Goal: Task Accomplishment & Management: Use online tool/utility

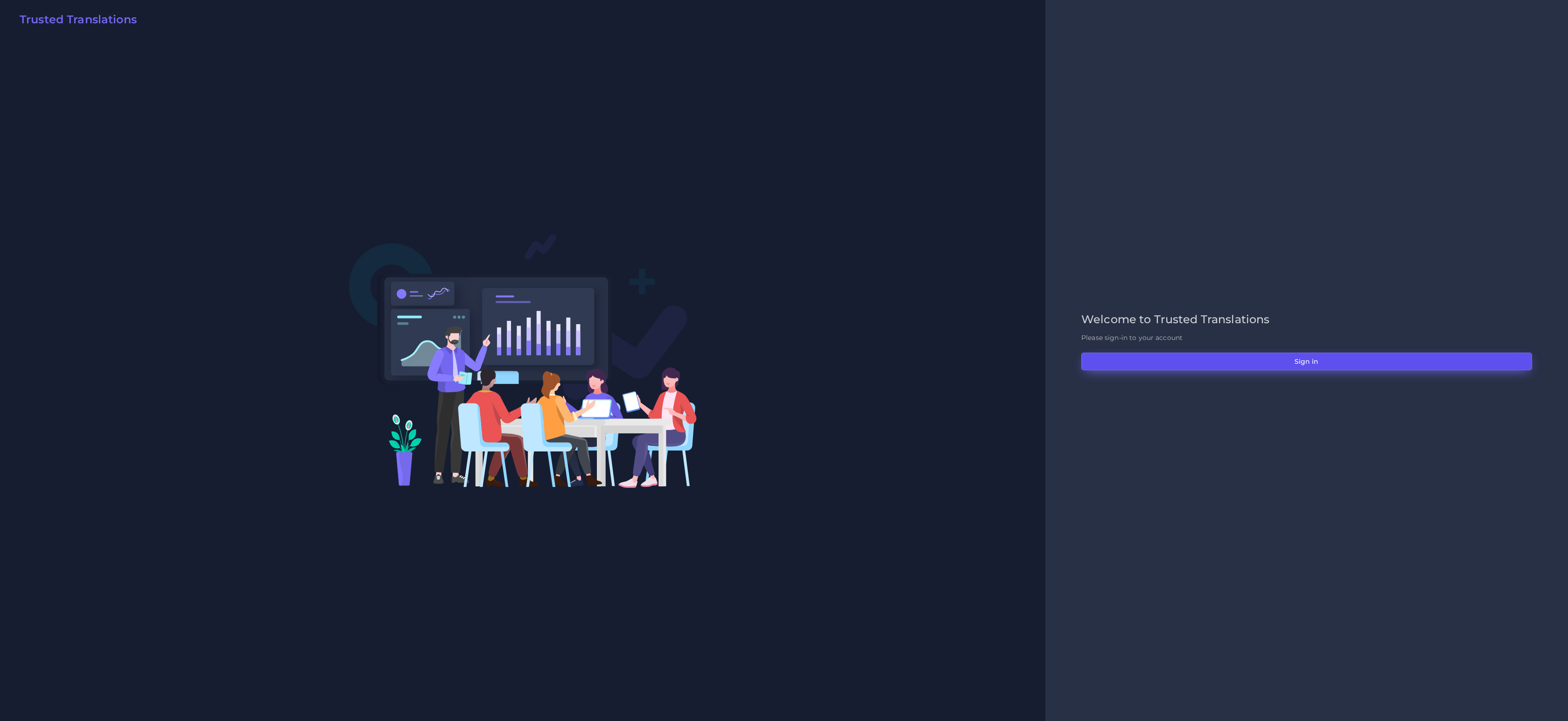
click at [1326, 367] on button "Sign in" at bounding box center [1306, 361] width 451 height 18
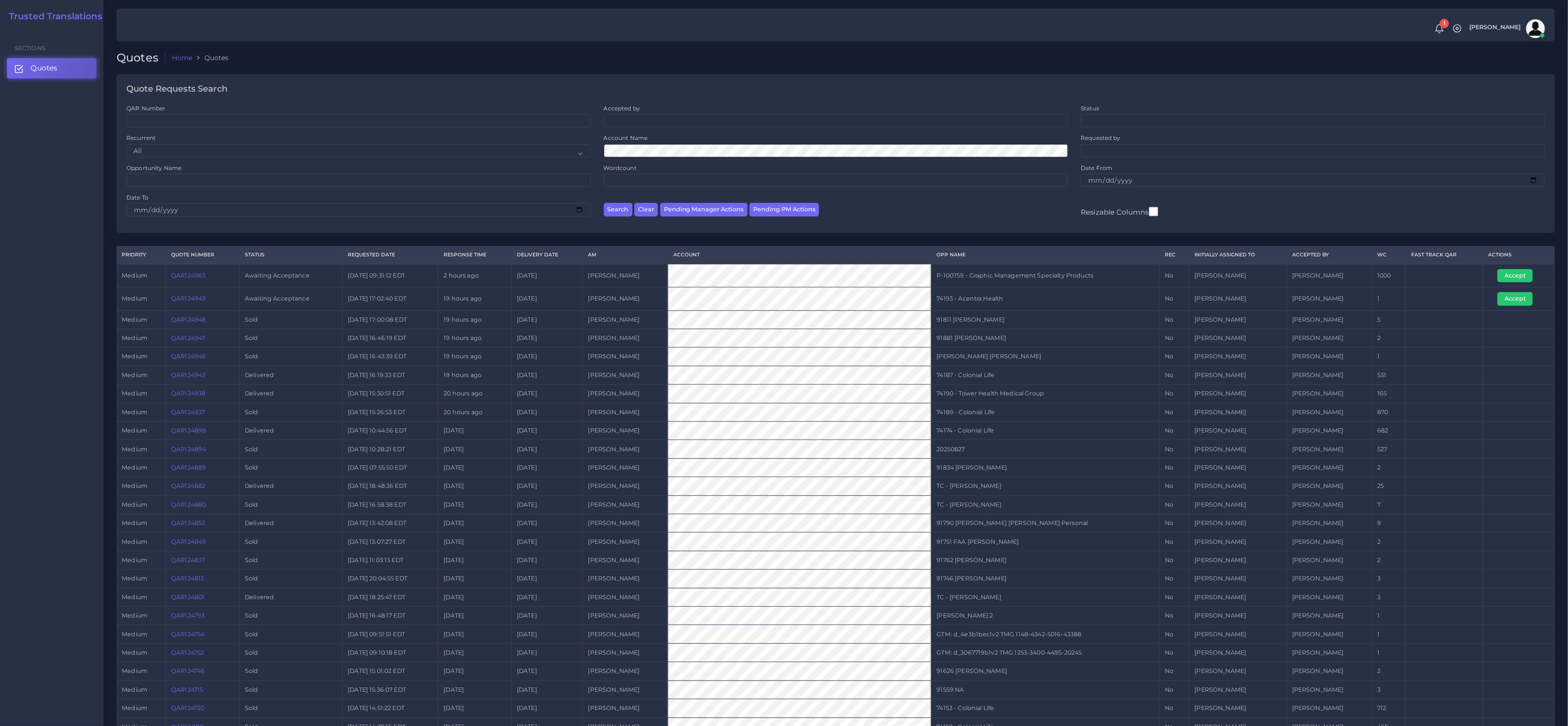
drag, startPoint x: 1415, startPoint y: 305, endPoint x: 440, endPoint y: 309, distance: 975.0
click at [1415, 305] on td at bounding box center [1445, 299] width 77 height 23
click at [178, 302] on link "QAR124949" at bounding box center [188, 298] width 35 height 7
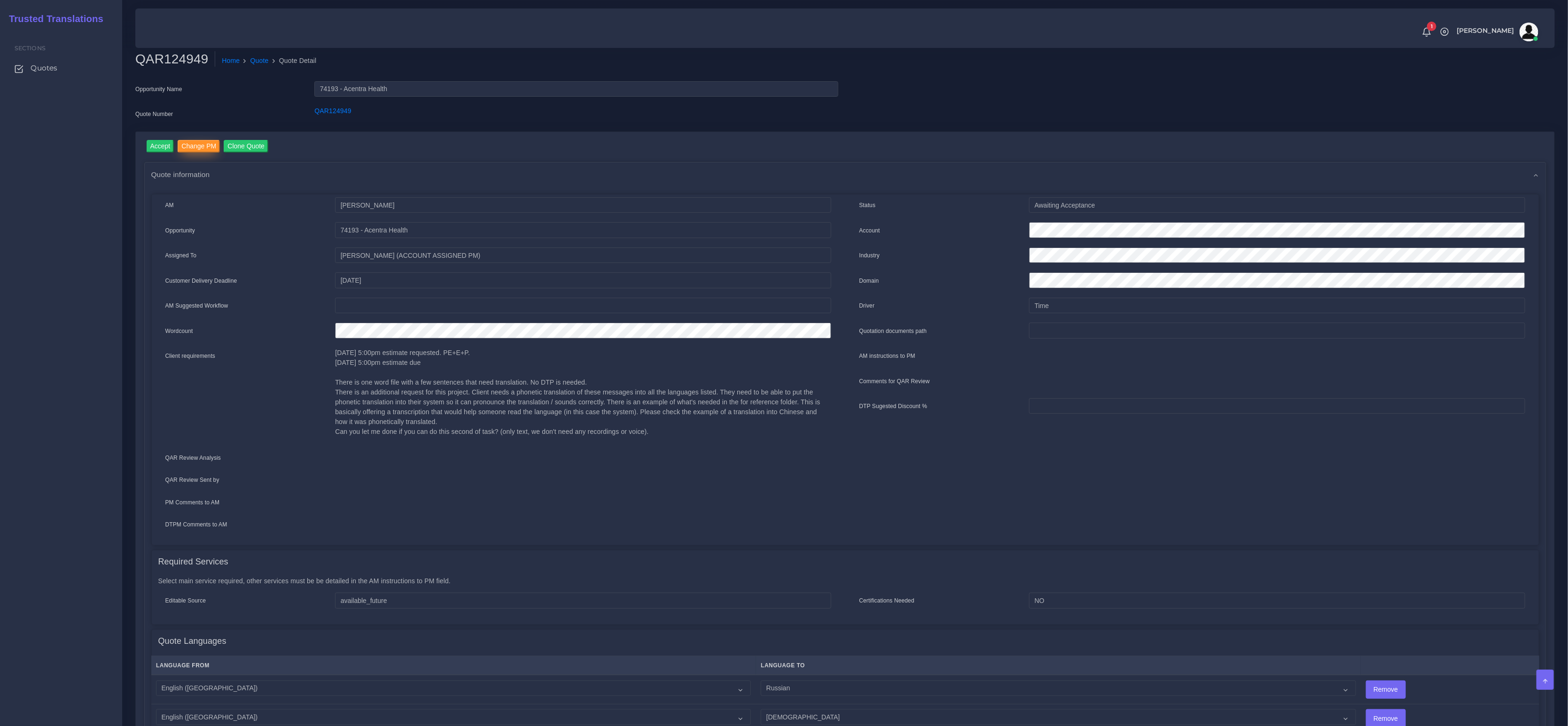
click at [194, 146] on input "Change PM" at bounding box center [199, 146] width 42 height 13
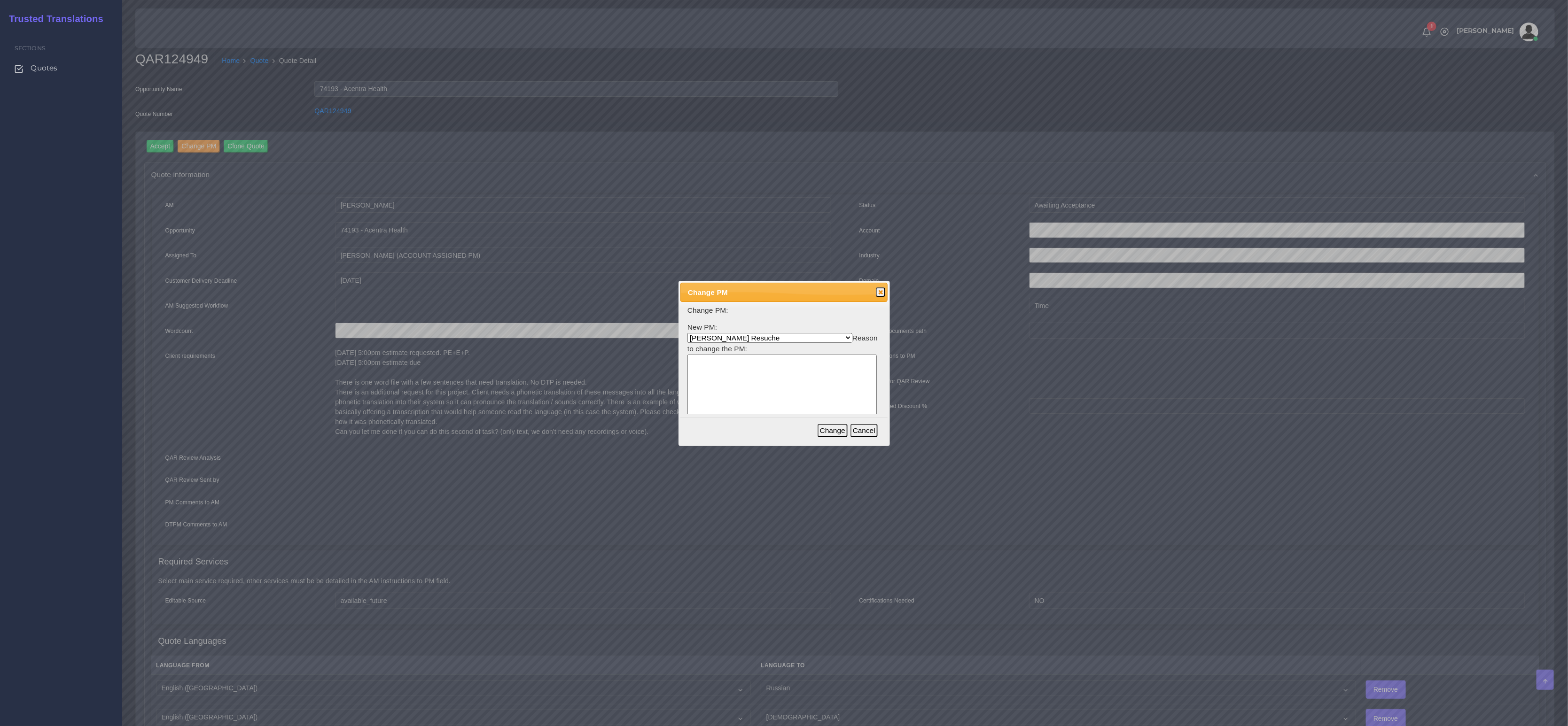
click at [698, 338] on select "Aldana Resuche Ana Whitby PM Beatriz Lacerda Dana Rossi Diego Leotta Gabriela S…" at bounding box center [770, 338] width 165 height 10
click at [715, 338] on select "Aldana Resuche Ana Whitby PM Beatriz Lacerda Dana Rossi Diego Leotta Gabriela S…" at bounding box center [770, 338] width 165 height 10
select select "b2a86391-d64c-65d9-63e1-614cf9933189"
click at [688, 333] on select "Aldana Resuche Ana Whitby PM Beatriz Lacerda Dana Rossi Diego Leotta Gabriela S…" at bounding box center [770, 338] width 165 height 10
click at [738, 361] on textarea at bounding box center [782, 399] width 189 height 89
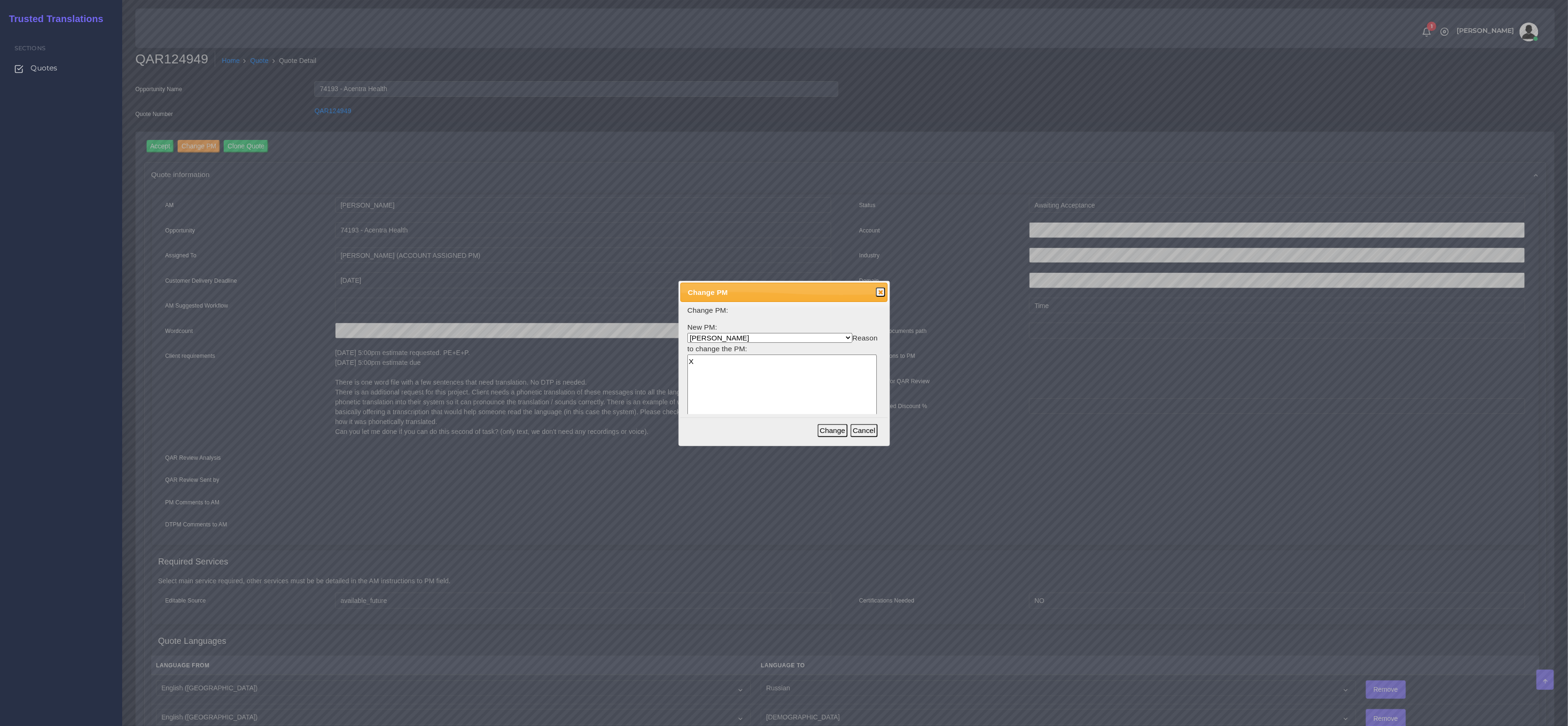
type textarea "X"
click at [834, 426] on button "Change" at bounding box center [832, 430] width 30 height 13
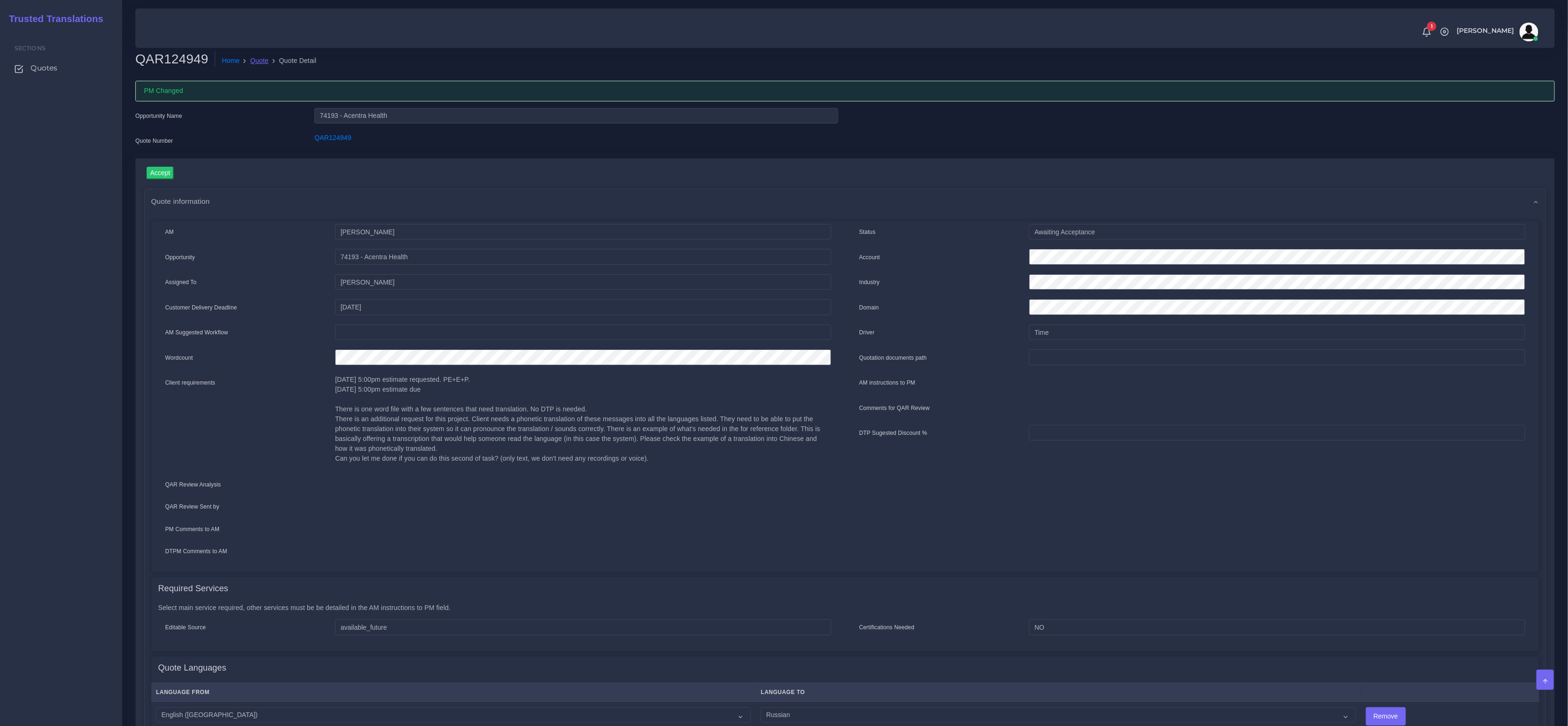
click at [266, 65] on link "Quote" at bounding box center [260, 61] width 18 height 10
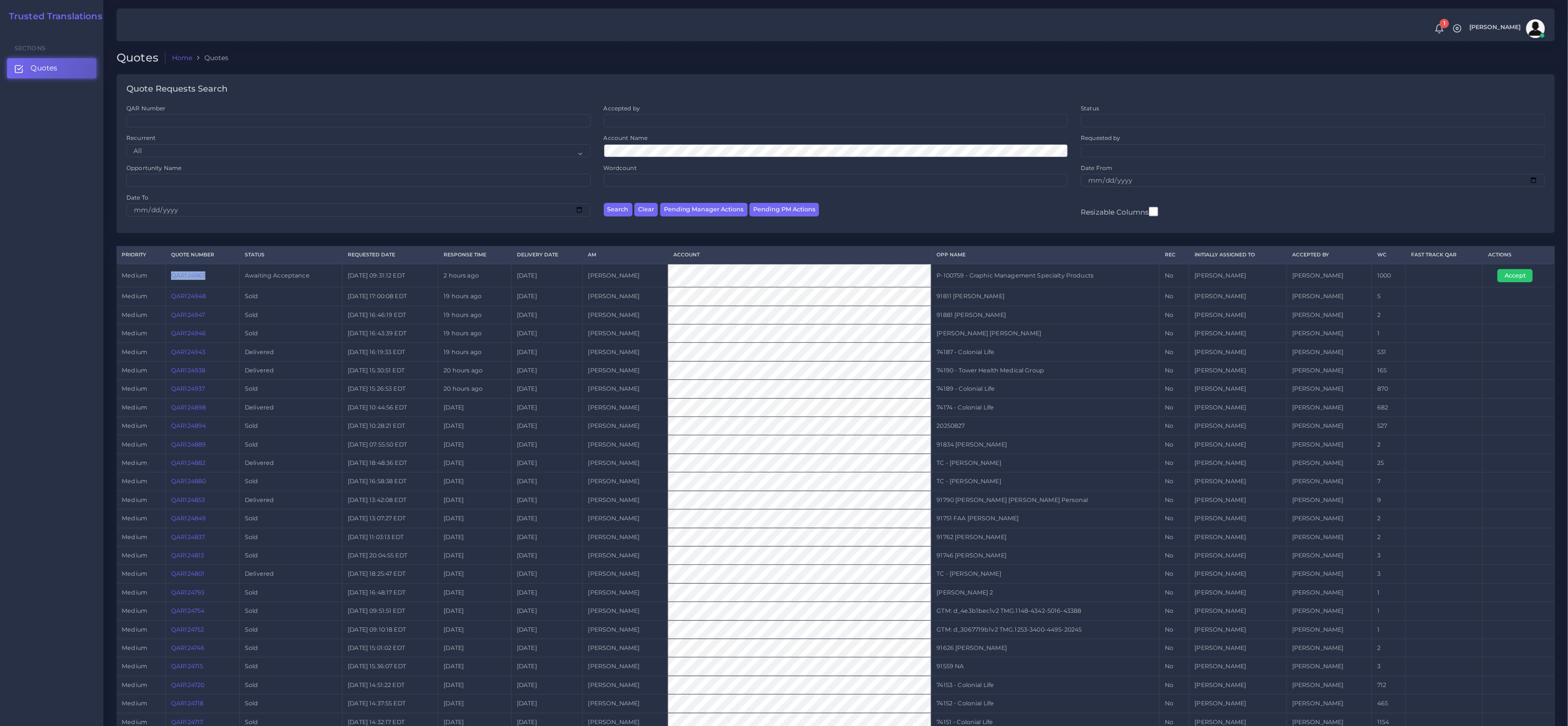
drag, startPoint x: 185, startPoint y: 275, endPoint x: 161, endPoint y: 273, distance: 24.1
click at [161, 273] on tr "medium QAR124963 Awaiting Acceptance [DATE] 09:31:12 EDT 2 hours ago [DATE] [PE…" at bounding box center [835, 276] width 1439 height 23
click at [184, 279] on link "QAR124963" at bounding box center [188, 276] width 34 height 7
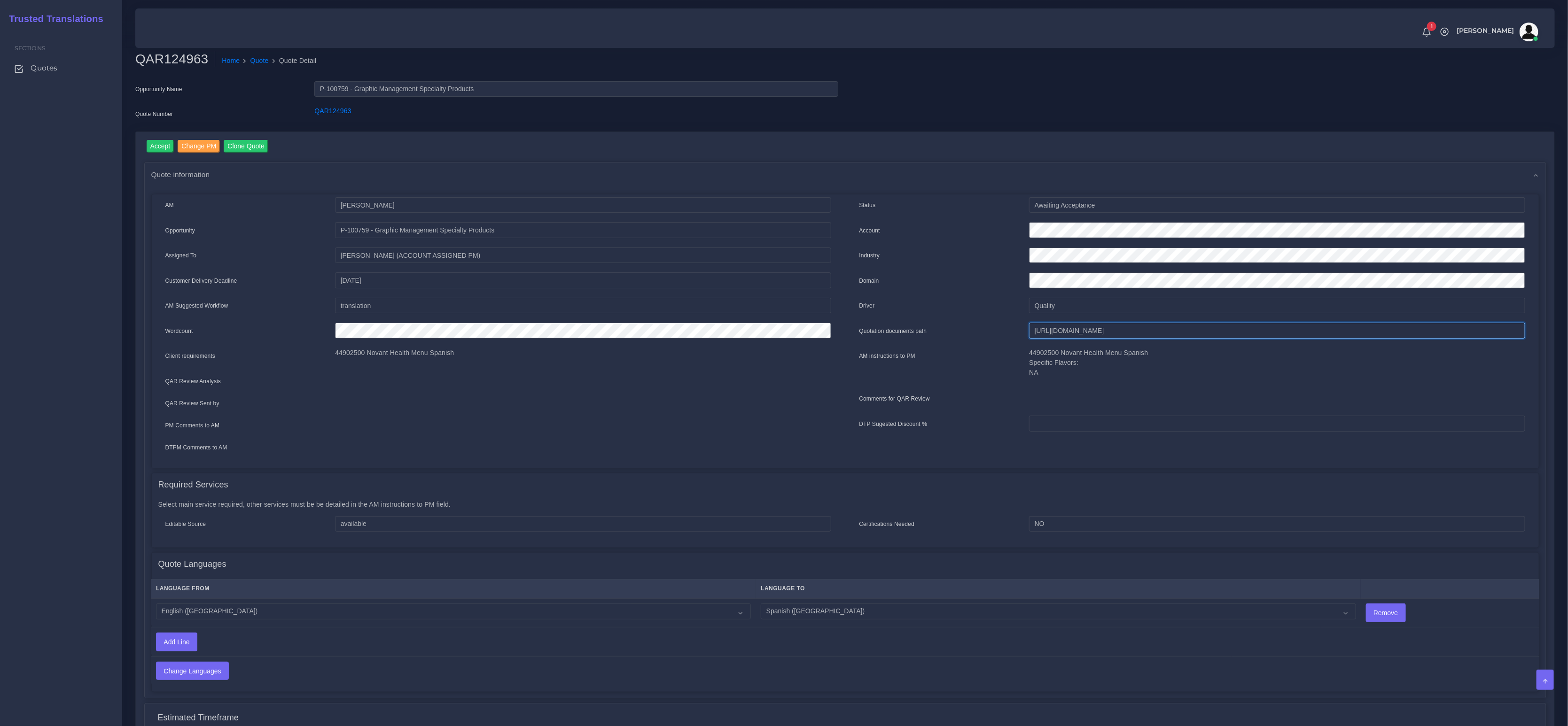
click at [1065, 326] on input "[URL][DOMAIN_NAME]" at bounding box center [1277, 331] width 496 height 16
click at [430, 128] on div "Opportunity Name P-100759 - Graphic Management Specialty Products Quote Number …" at bounding box center [487, 107] width 717 height 50
drag, startPoint x: 513, startPoint y: 94, endPoint x: 399, endPoint y: 88, distance: 114.2
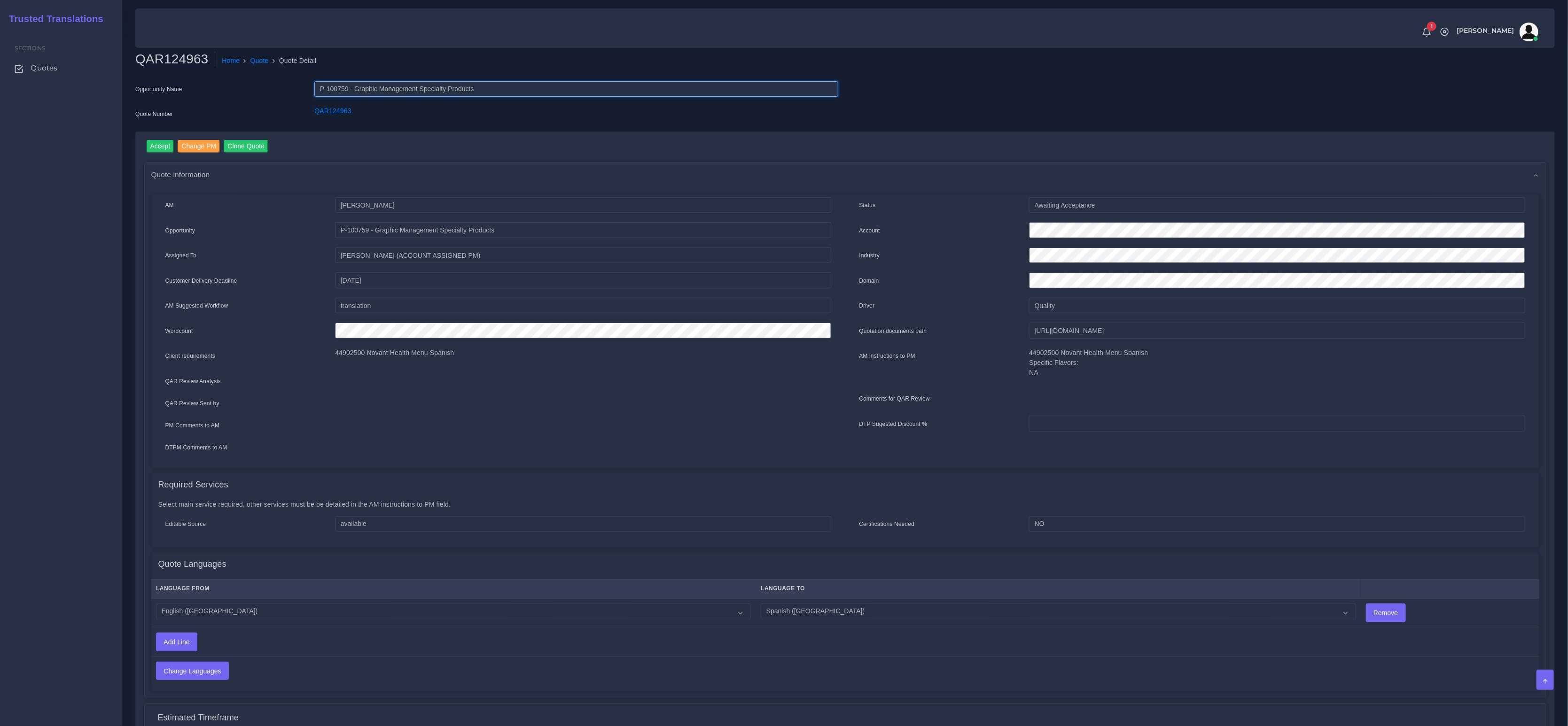
click at [401, 88] on input "P-100759 - Graphic Management Specialty Products" at bounding box center [576, 89] width 523 height 16
drag, startPoint x: 367, startPoint y: 113, endPoint x: 313, endPoint y: 110, distance: 54.1
click at [313, 110] on div "QAR124963" at bounding box center [576, 115] width 538 height 19
copy link "QAR124963"
click at [412, 157] on div "Accept Change PM Clone Quote Quote information AM Damian Coliqueo" at bounding box center [845, 494] width 1402 height 708
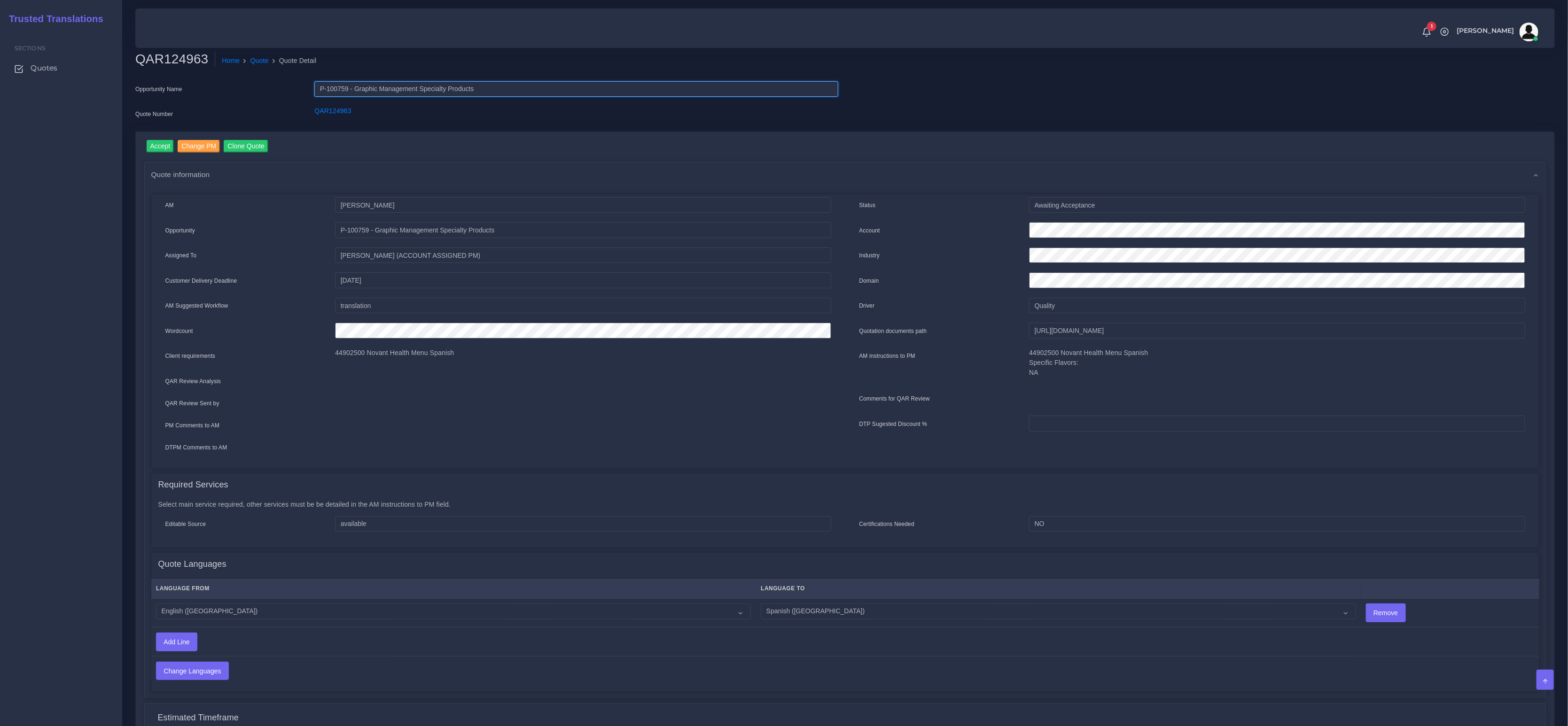
drag, startPoint x: 509, startPoint y: 88, endPoint x: 357, endPoint y: 91, distance: 152.0
click at [357, 91] on input "P-100759 - Graphic Management Specialty Products" at bounding box center [576, 89] width 523 height 16
click at [150, 146] on input "Accept" at bounding box center [160, 146] width 28 height 13
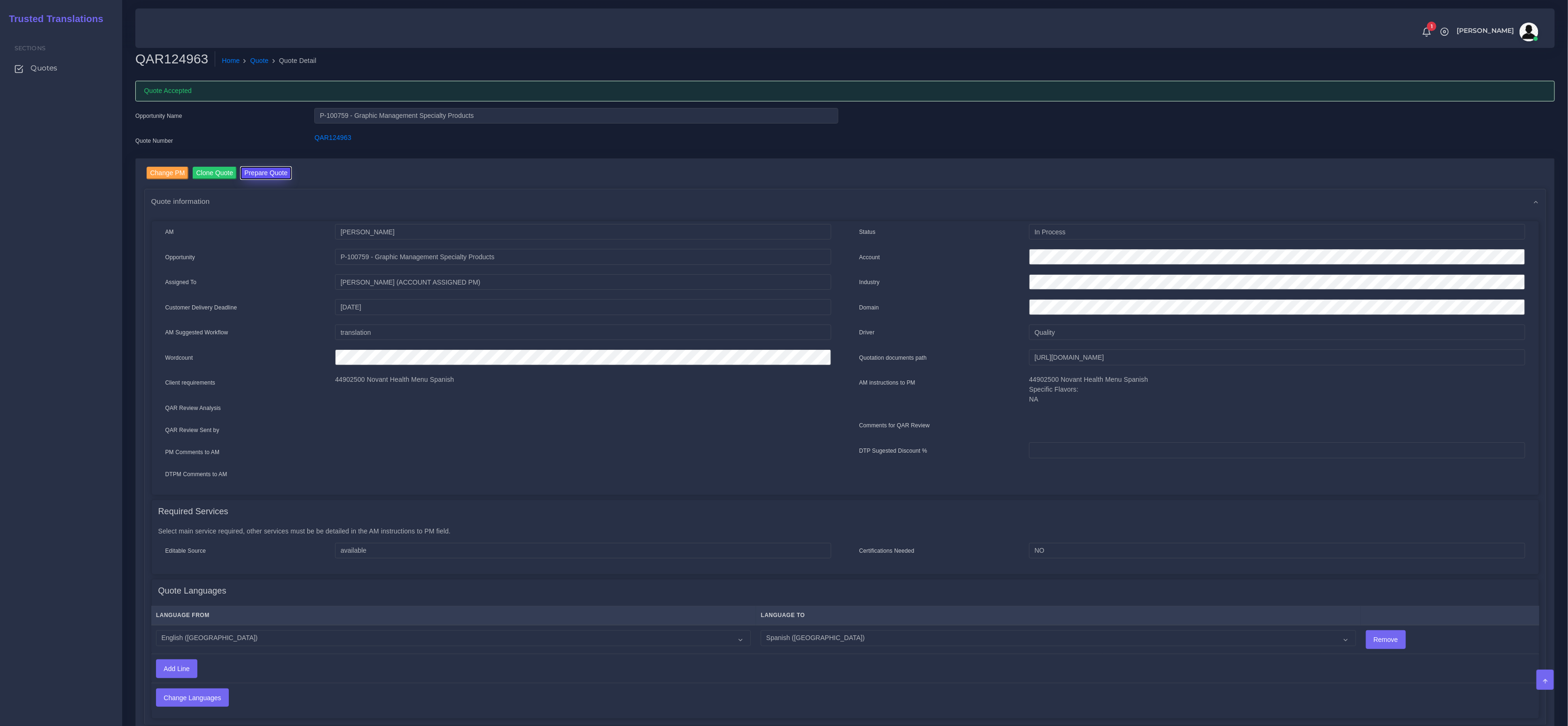
click at [261, 178] on button "Prepare Quote" at bounding box center [266, 173] width 51 height 13
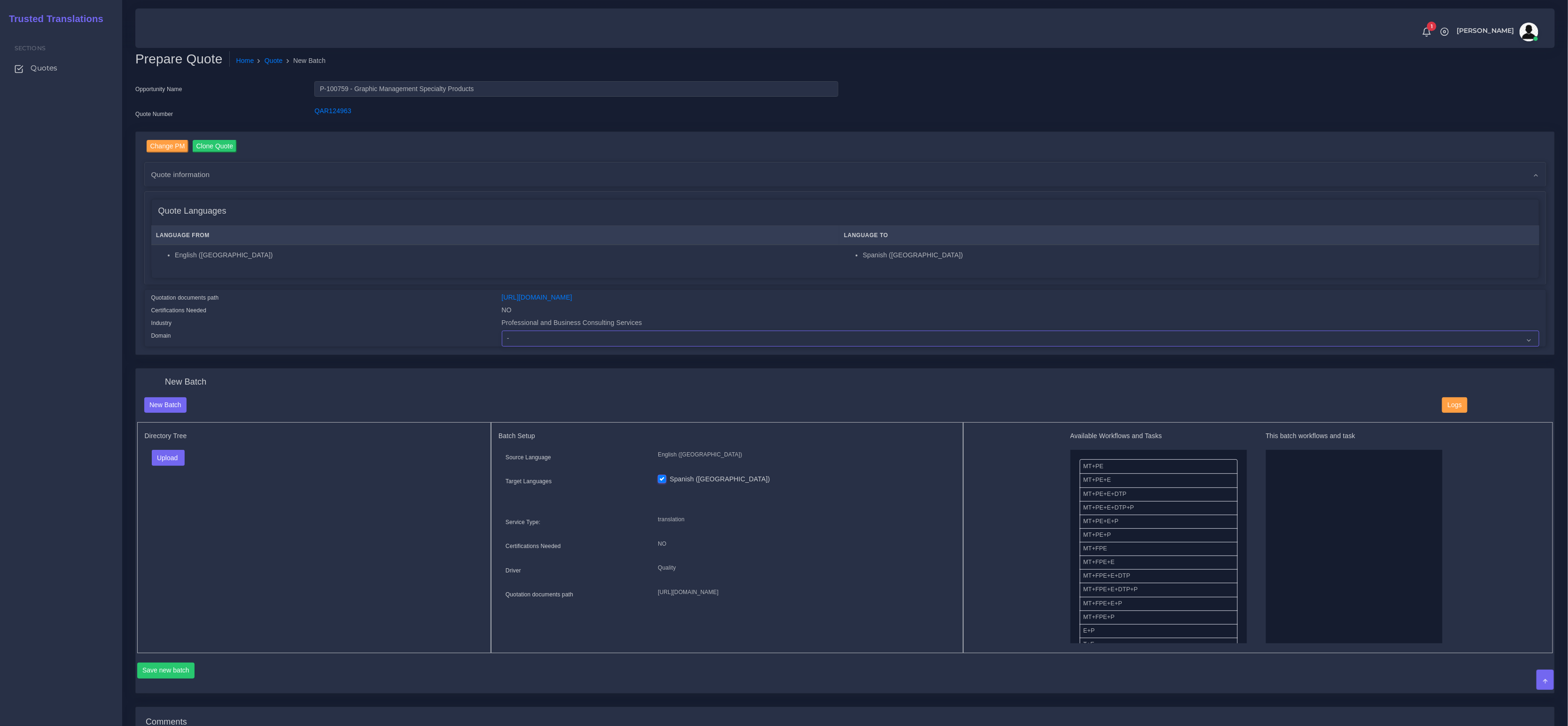
click at [561, 336] on select "- Advertising and Media Agriculture, Forestry and Fishing Architecture, Buildin…" at bounding box center [1021, 339] width 1038 height 16
select select "Professional and Business Consulting Services"
click at [502, 331] on select "- Advertising and Media Agriculture, Forestry and Fishing Architecture, Buildin…" at bounding box center [1021, 339] width 1038 height 16
click at [351, 267] on td "English ([GEOGRAPHIC_DATA])" at bounding box center [495, 258] width 688 height 27
click at [174, 456] on button "Upload" at bounding box center [169, 458] width 33 height 16
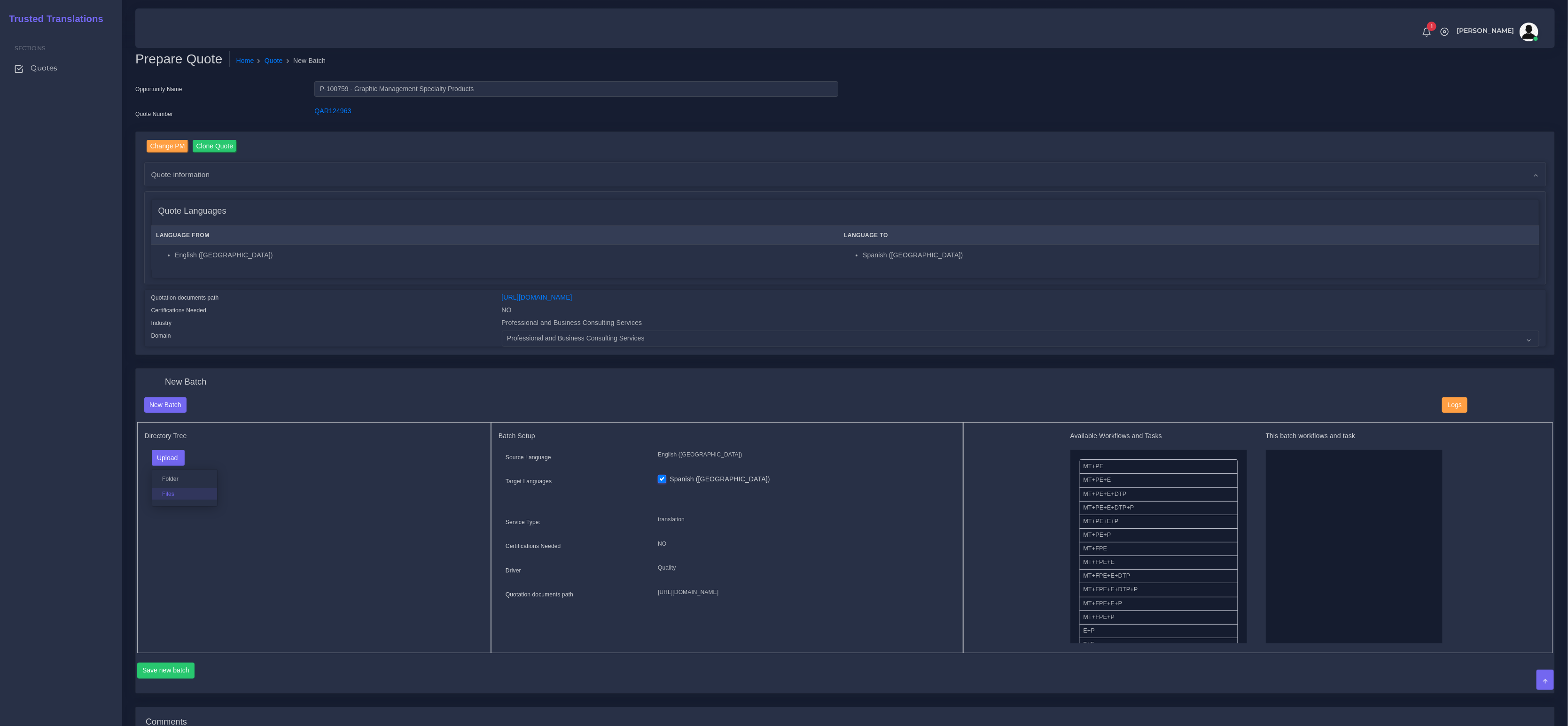
click at [168, 488] on label "Files" at bounding box center [185, 494] width 65 height 12
drag, startPoint x: 1096, startPoint y: 466, endPoint x: 1292, endPoint y: 488, distance: 197.2
drag, startPoint x: 1092, startPoint y: 466, endPoint x: 1255, endPoint y: 512, distance: 169.4
click at [172, 670] on button "Save new batch" at bounding box center [166, 671] width 58 height 16
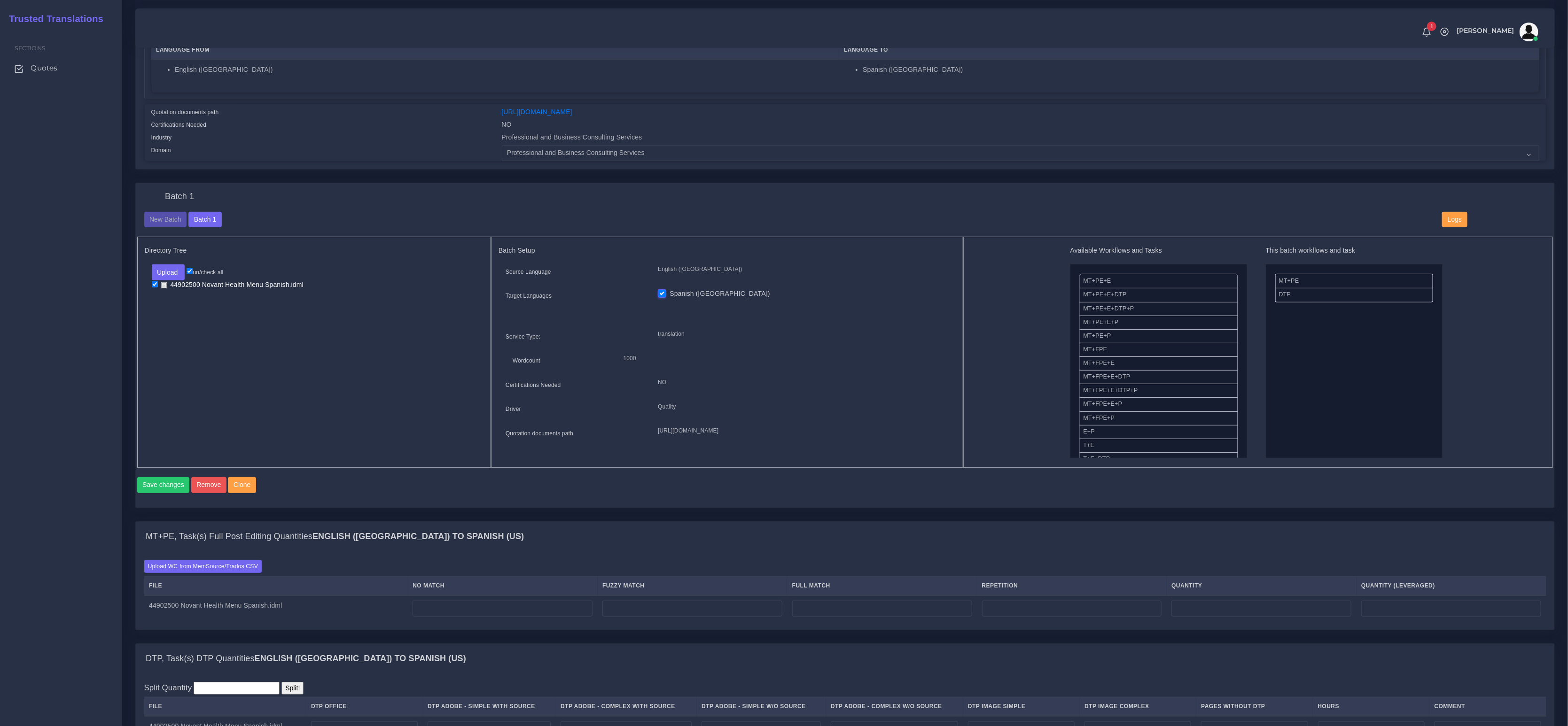
scroll to position [329, 0]
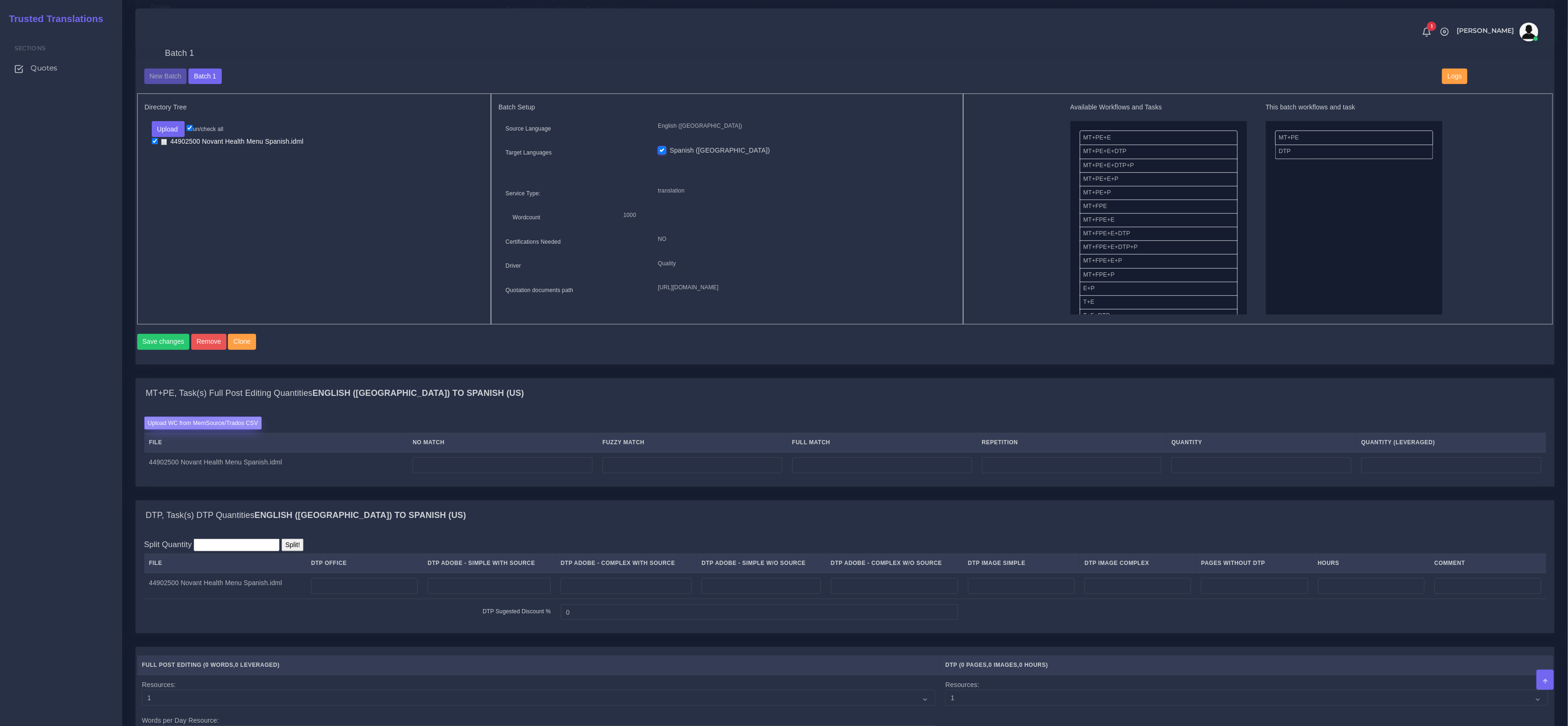
click at [196, 428] on label "Upload WC from MemSource/Trados CSV" at bounding box center [203, 423] width 118 height 13
click at [0, 0] on input "Upload WC from MemSource/Trados CSV" at bounding box center [0, 0] width 0 height 0
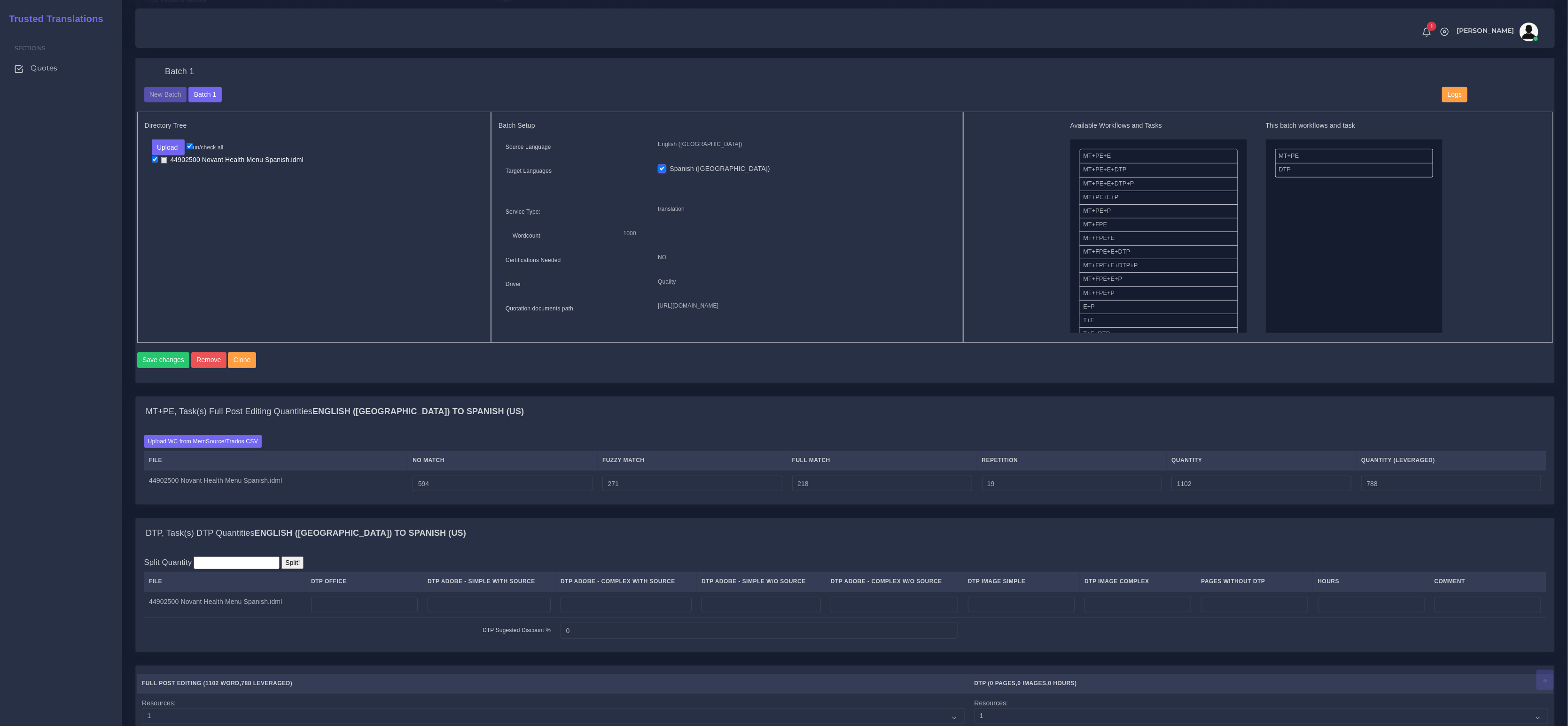
scroll to position [423, 0]
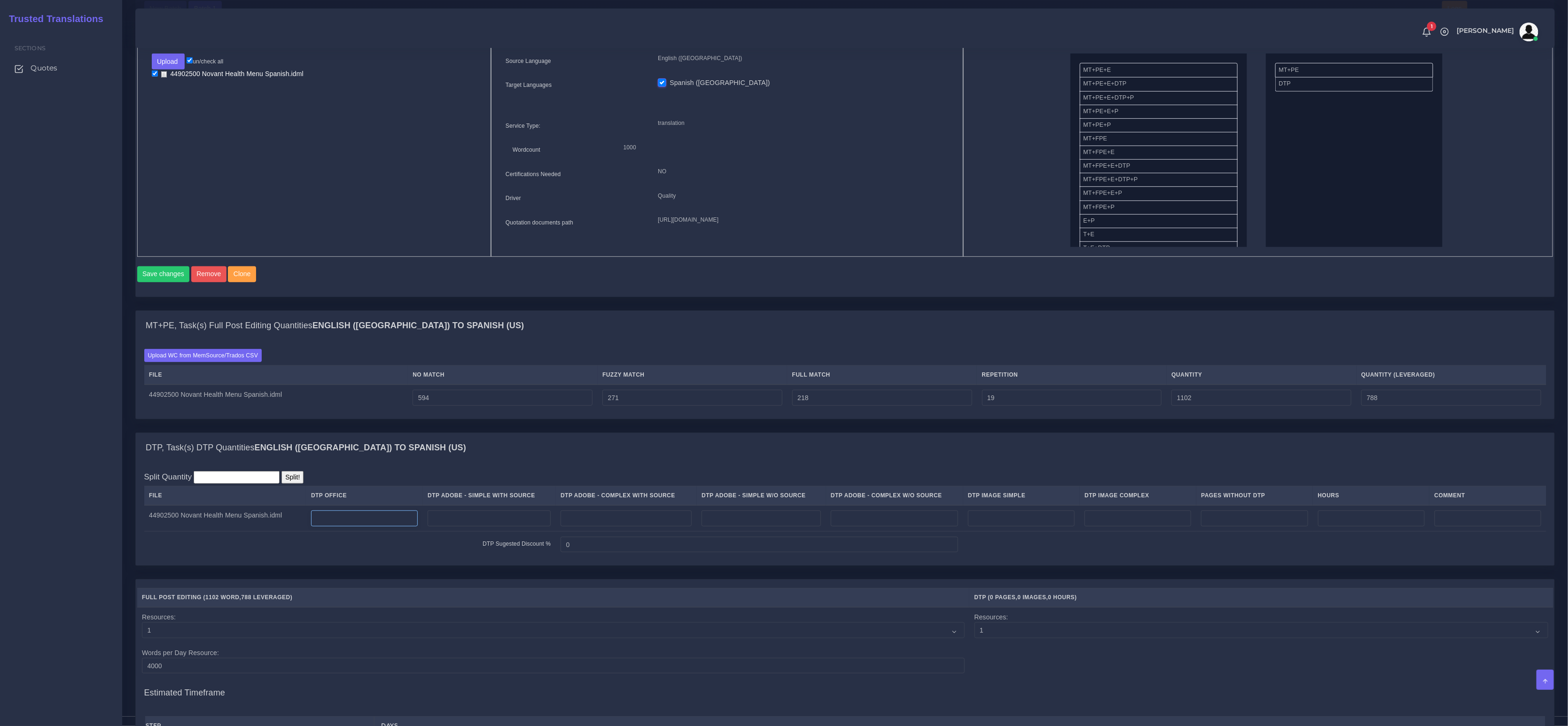
click at [398, 526] on input "number" at bounding box center [365, 518] width 107 height 16
click at [656, 526] on input "number" at bounding box center [626, 518] width 131 height 16
type input "6"
click at [1050, 526] on input "number" at bounding box center [1021, 518] width 107 height 16
click at [1163, 514] on td at bounding box center [1138, 518] width 116 height 26
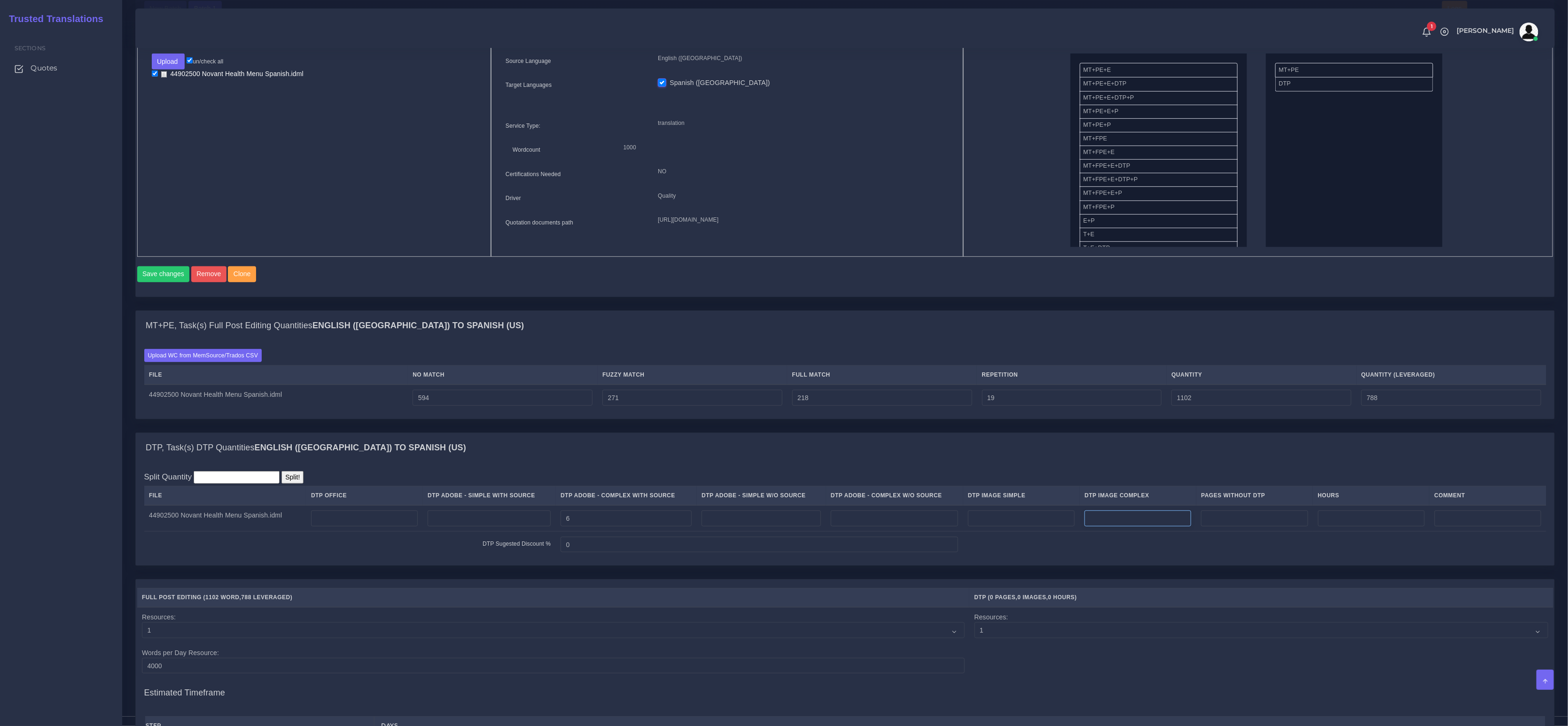
click at [1149, 526] on input "number" at bounding box center [1138, 518] width 107 height 16
click at [1060, 521] on input "number" at bounding box center [1021, 518] width 107 height 16
click at [924, 515] on td at bounding box center [895, 518] width 137 height 26
click at [924, 518] on input "number" at bounding box center [894, 518] width 127 height 16
click at [1350, 524] on input "number" at bounding box center [1371, 518] width 107 height 16
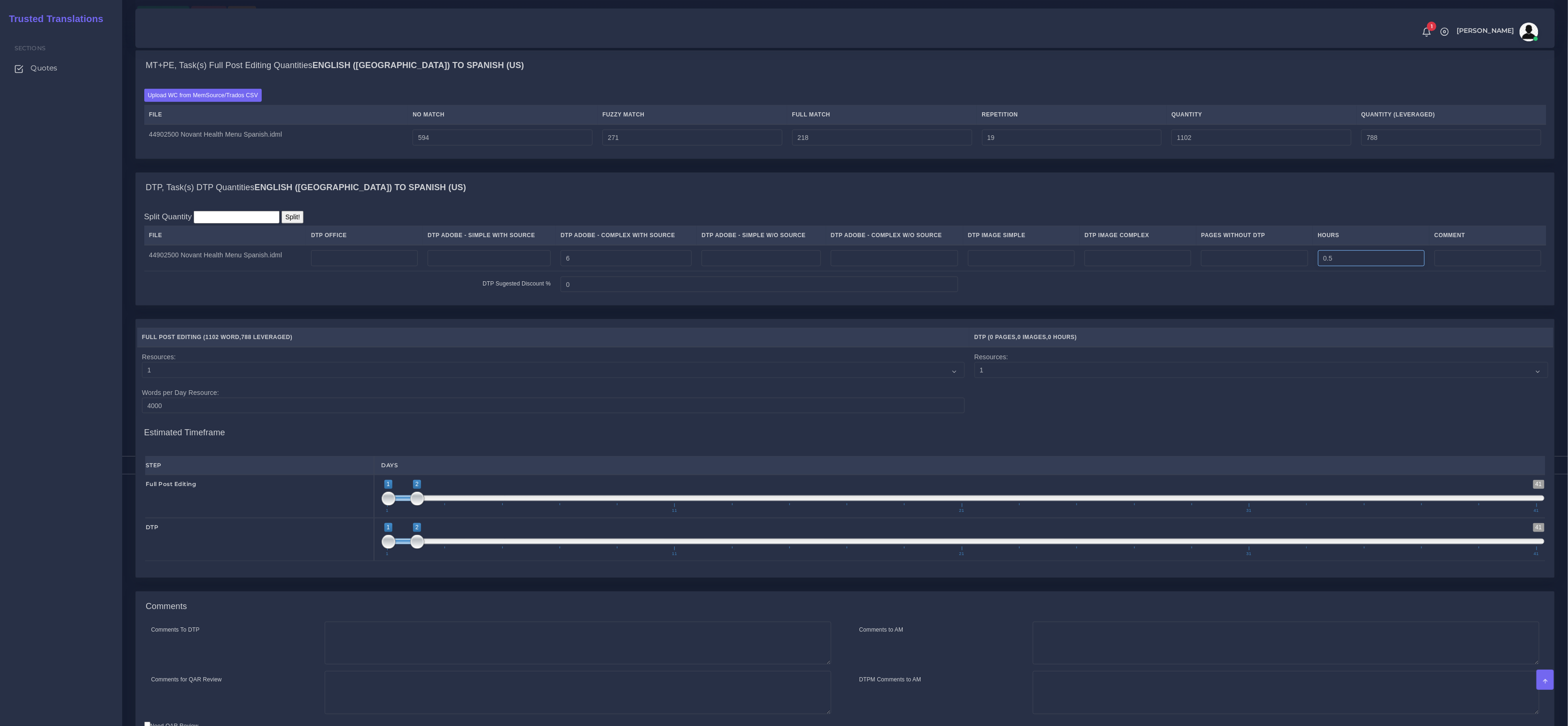
scroll to position [762, 0]
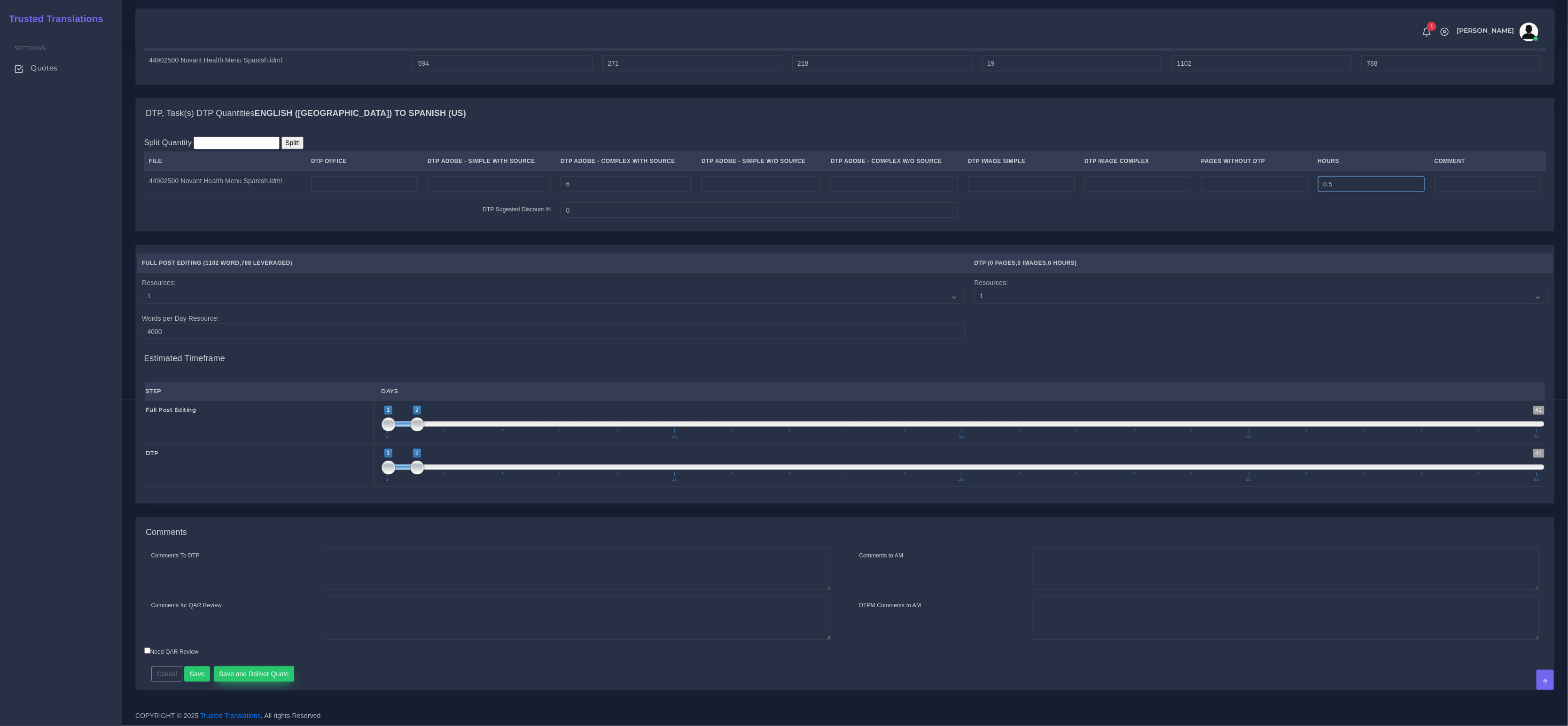
type input "0.5"
click at [259, 672] on button "Save and Deliver Quote" at bounding box center [254, 675] width 81 height 16
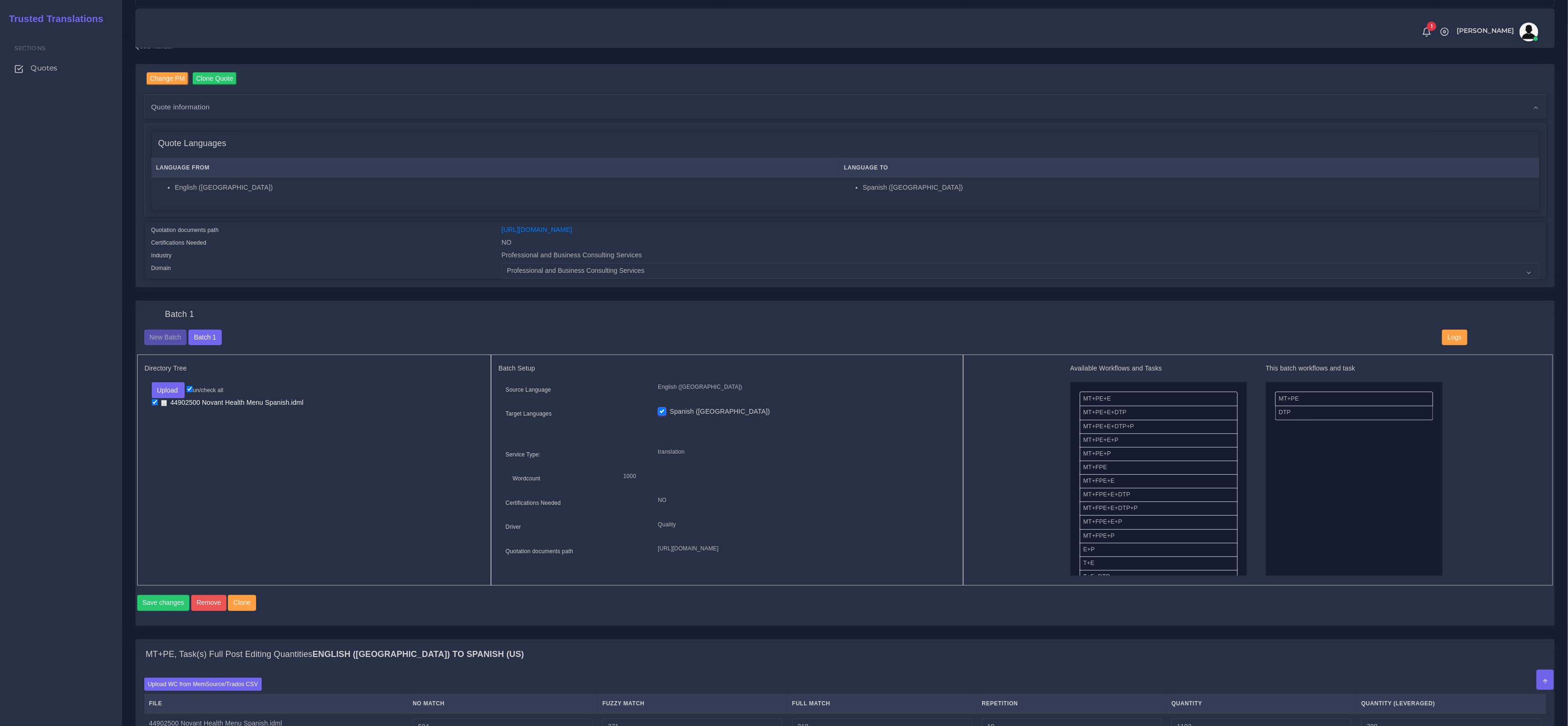
scroll to position [0, 0]
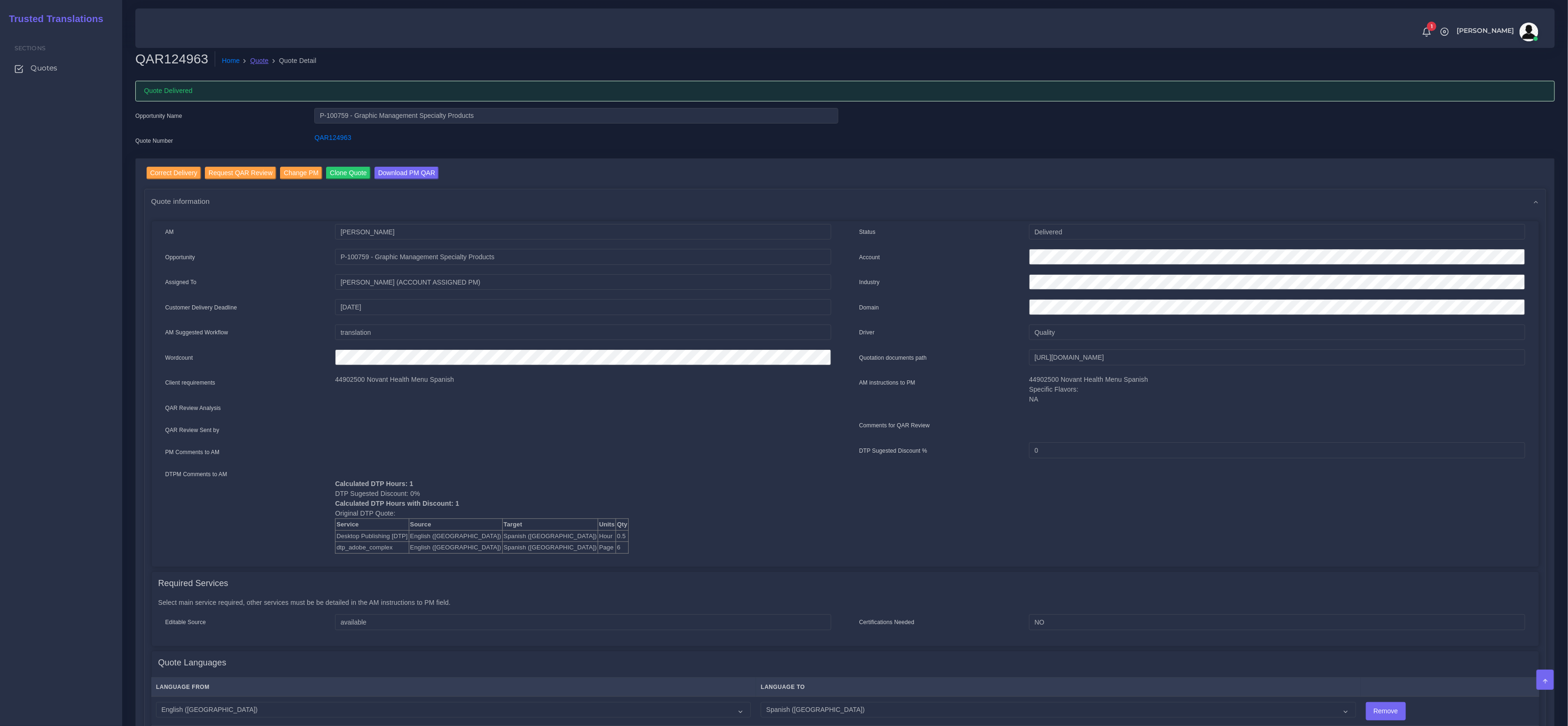
click at [263, 61] on link "Quote" at bounding box center [260, 61] width 18 height 10
